Goal: Task Accomplishment & Management: Manage account settings

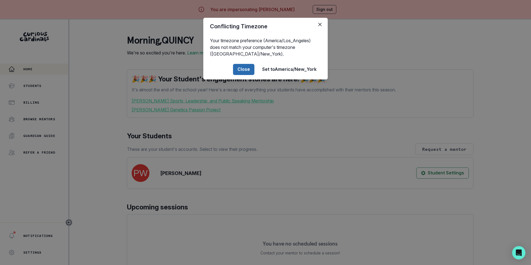
click at [248, 69] on button "Close" at bounding box center [243, 69] width 21 height 11
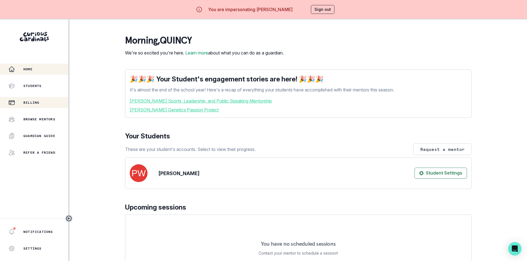
click at [34, 102] on p "Billing" at bounding box center [31, 102] width 16 height 4
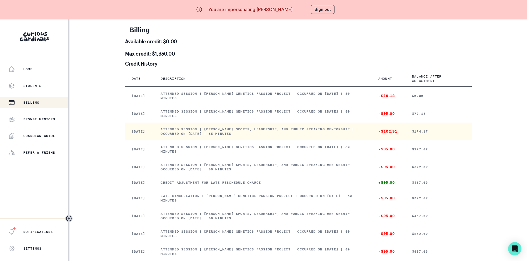
drag, startPoint x: 217, startPoint y: 130, endPoint x: 296, endPoint y: 136, distance: 79.4
click at [296, 136] on td "Attended session | [PERSON_NAME] Sports, Leadership, and Public Speaking Mentor…" at bounding box center [263, 131] width 218 height 18
copy p "[PERSON_NAME] Sports, Leadership, and Public Speaking Mentorship | Occurred on …"
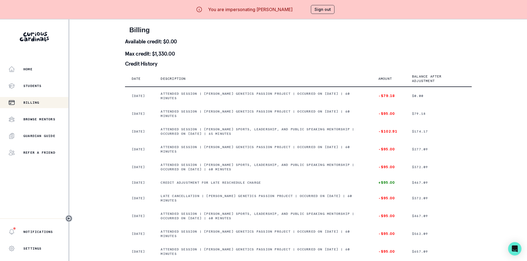
click at [48, 102] on div "Billing" at bounding box center [38, 102] width 60 height 7
click at [31, 69] on p "Home" at bounding box center [27, 69] width 9 height 4
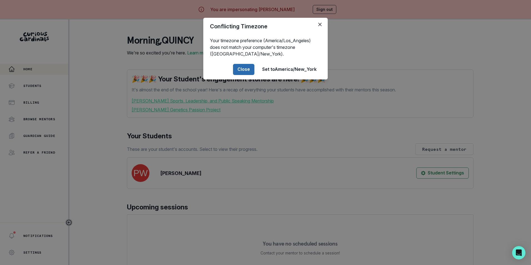
click at [246, 69] on button "Close" at bounding box center [243, 69] width 21 height 11
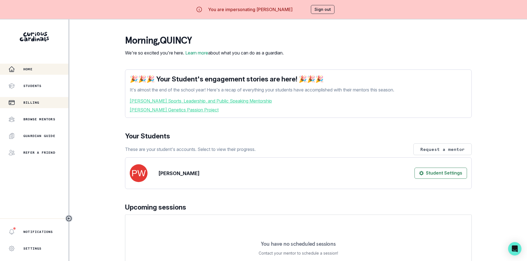
click at [34, 104] on p "Billing" at bounding box center [31, 102] width 16 height 4
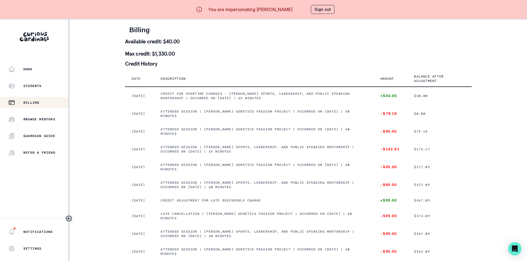
click at [323, 12] on button "Sign out" at bounding box center [323, 9] width 24 height 9
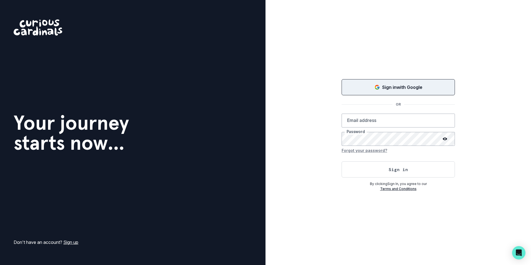
click at [403, 88] on p "Sign in with Google" at bounding box center [402, 87] width 40 height 7
